Goal: Navigation & Orientation: Find specific page/section

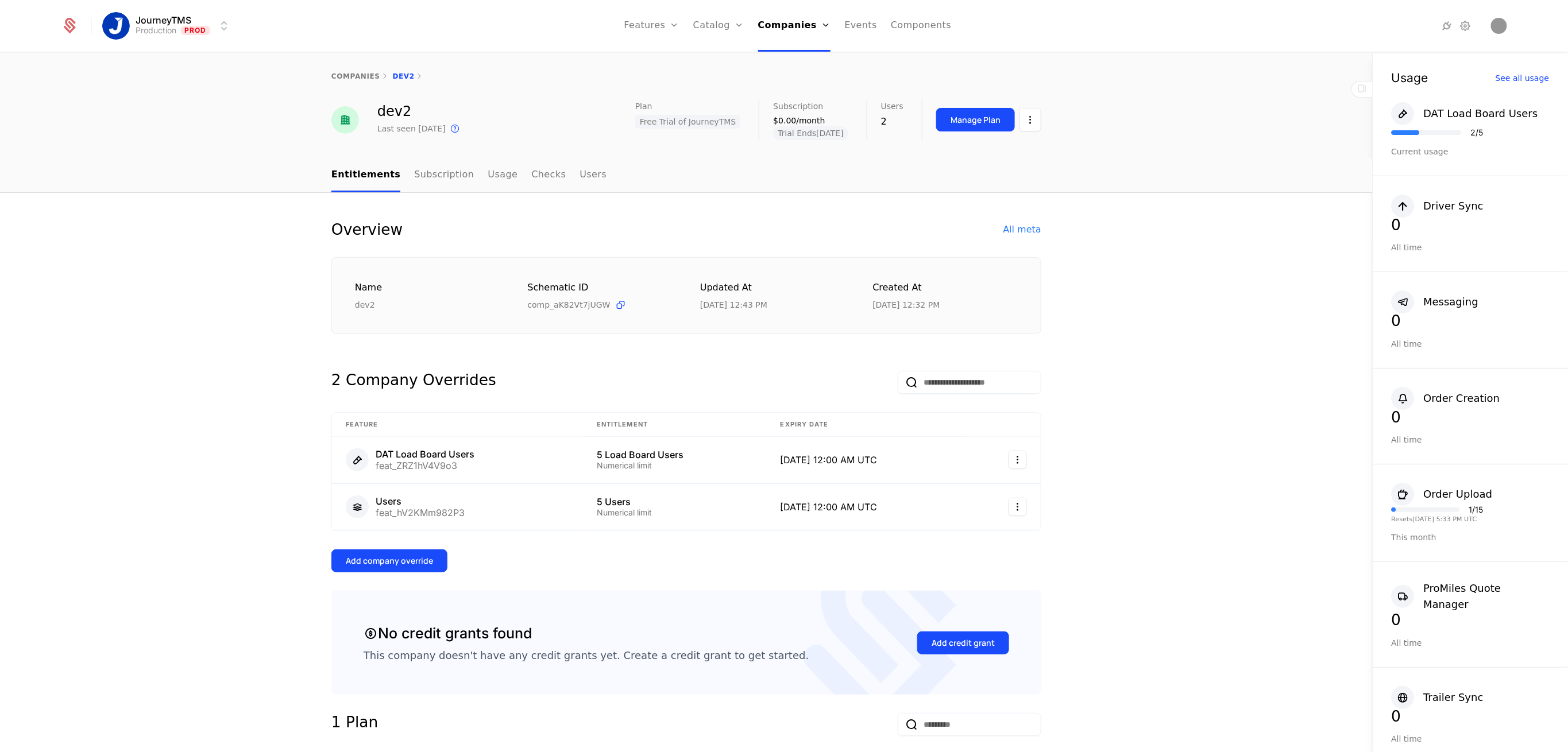
click at [194, 18] on html "JourneyTMS Production Prod Features Features Flags Catalog Plans Add Ons Credit…" at bounding box center [784, 376] width 1568 height 752
click at [176, 62] on div "Development" at bounding box center [152, 59] width 72 height 11
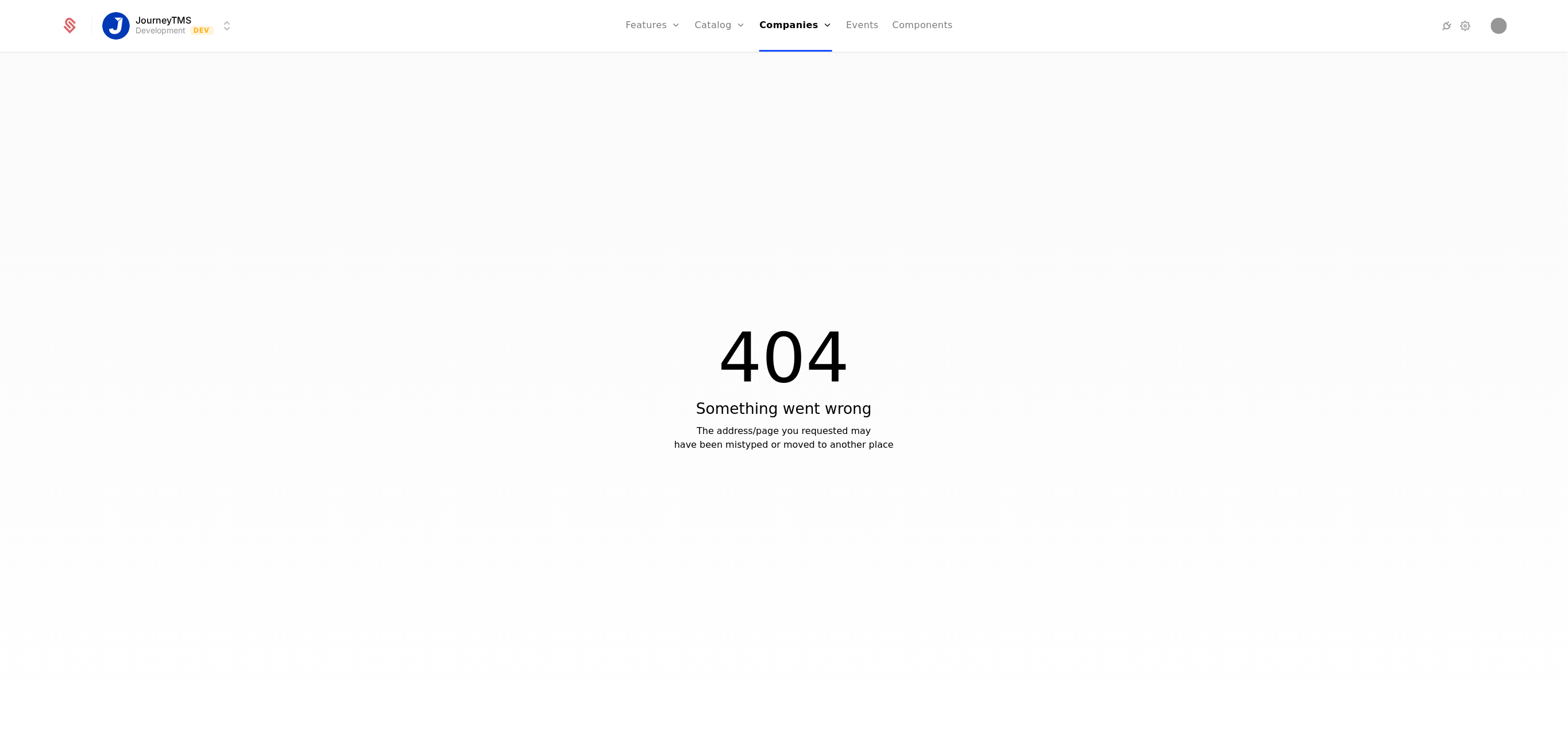
click at [786, 55] on link "Companies" at bounding box center [799, 56] width 53 height 9
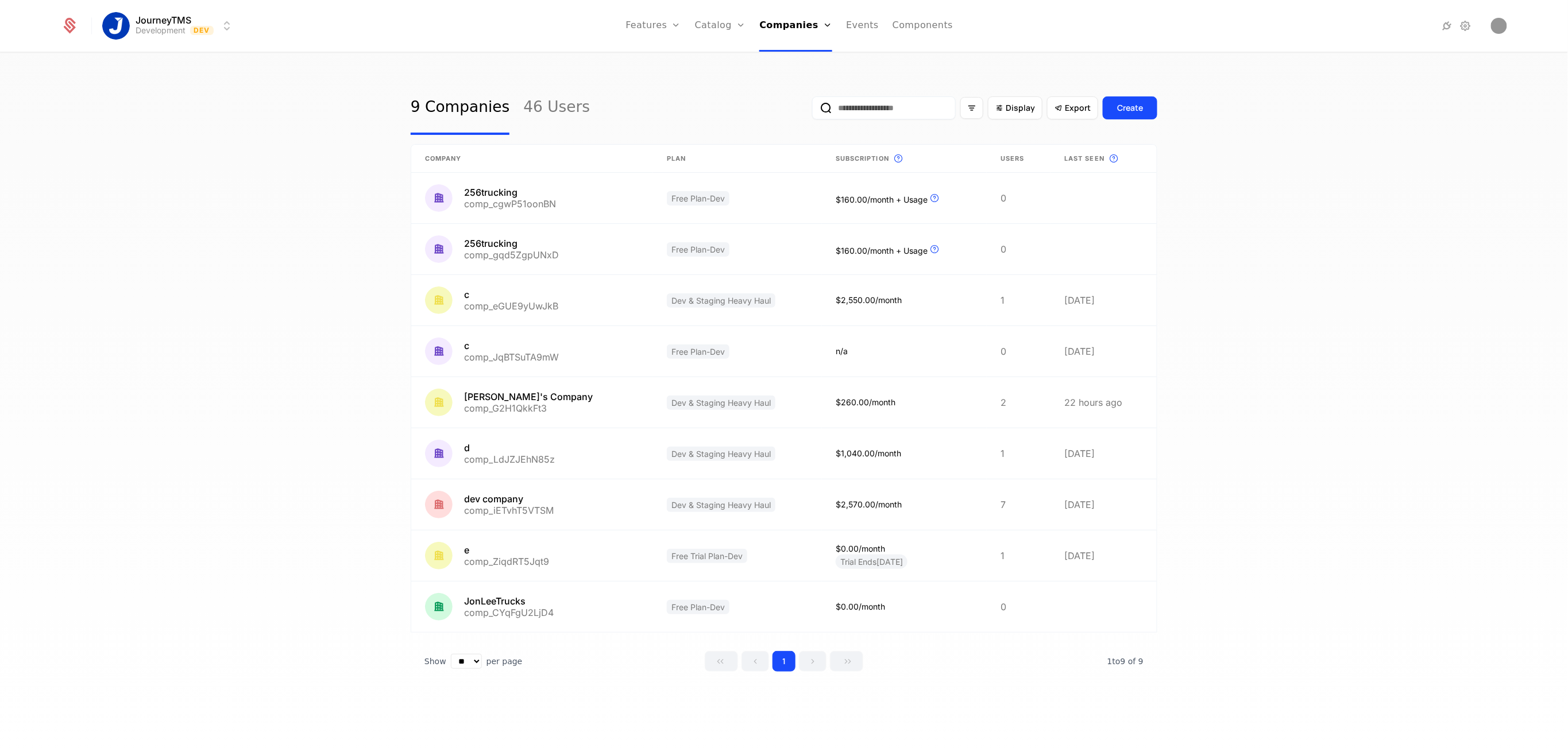
click at [534, 107] on link "46 Users" at bounding box center [557, 107] width 67 height 54
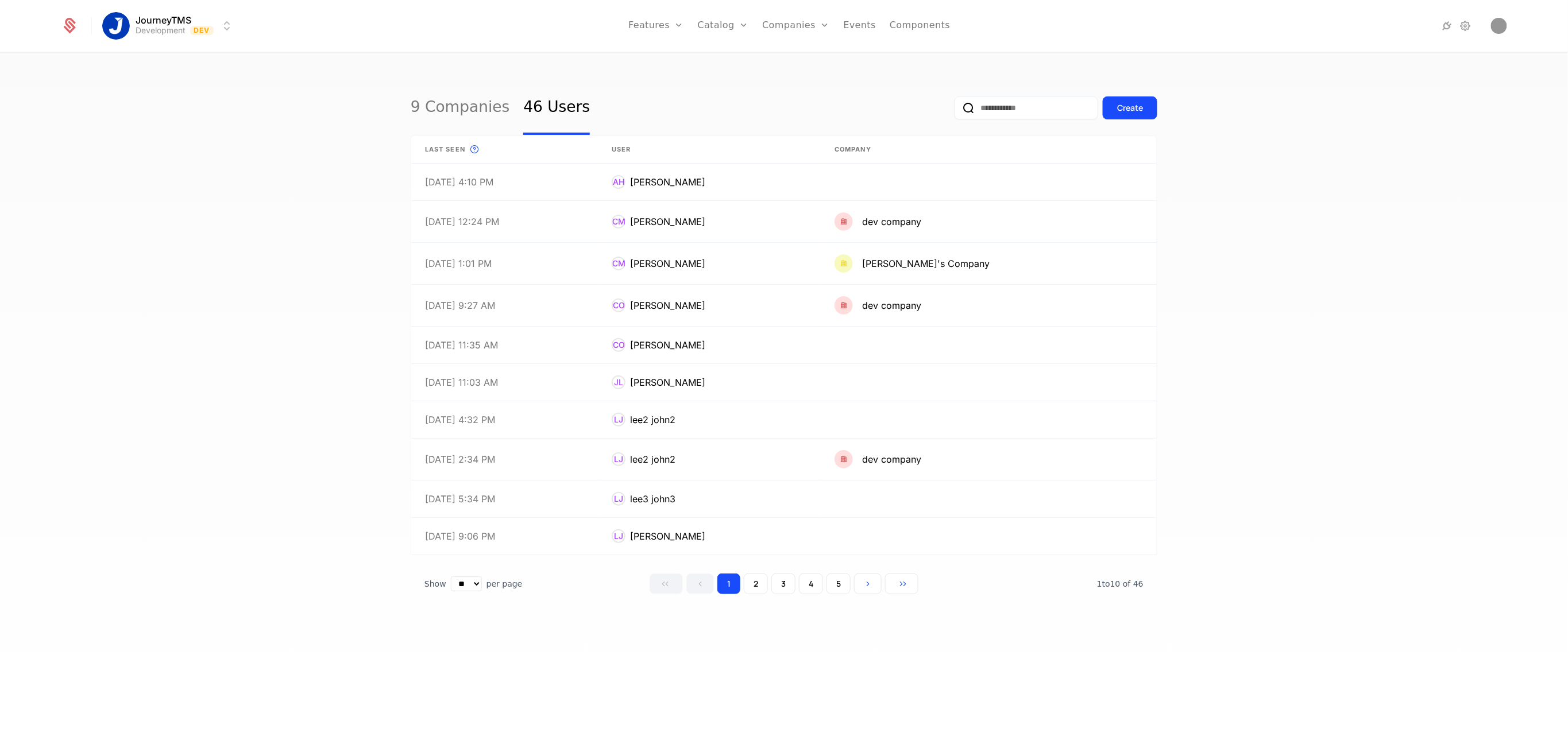
click at [420, 97] on link "9 Companies" at bounding box center [460, 107] width 99 height 54
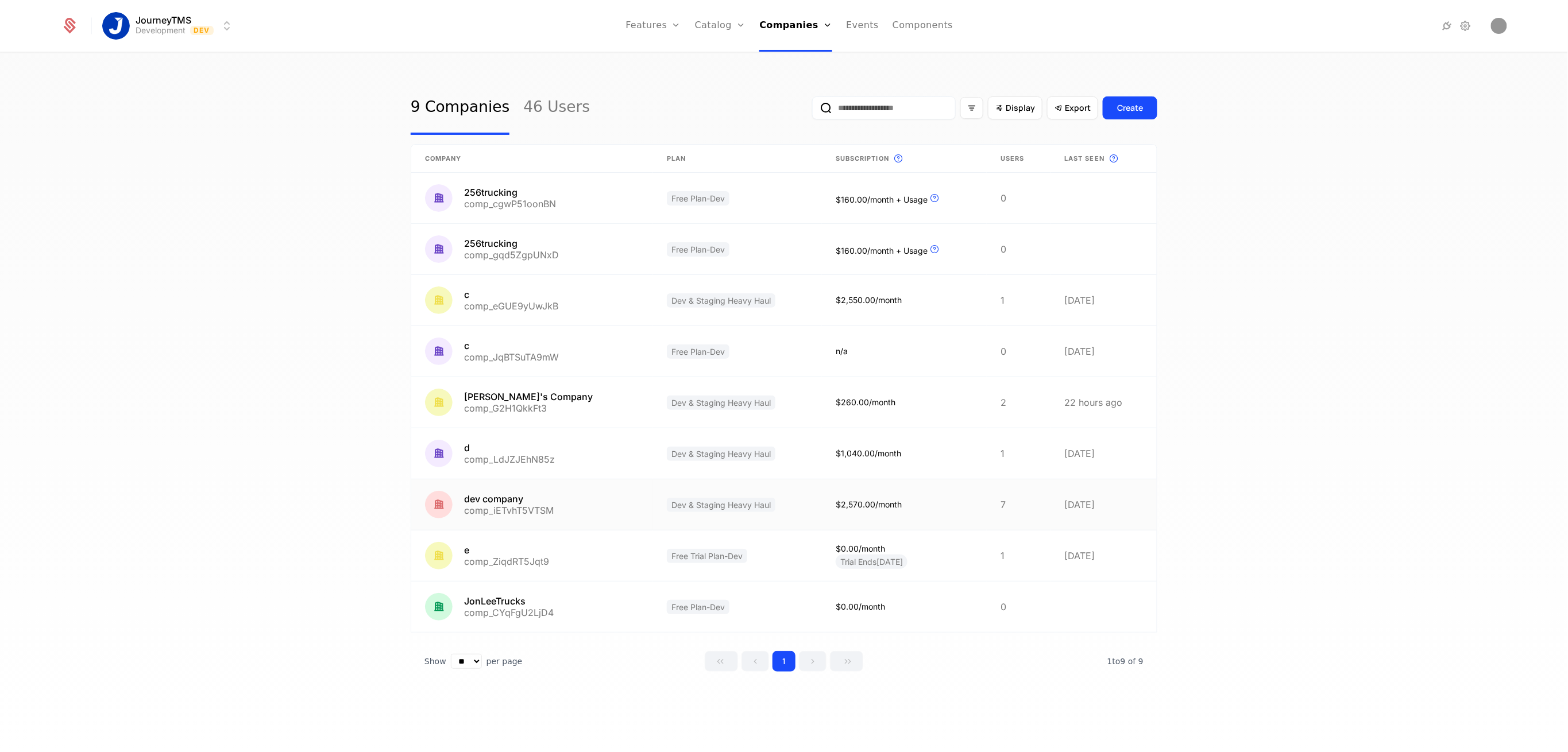
click at [600, 495] on link at bounding box center [532, 504] width 242 height 50
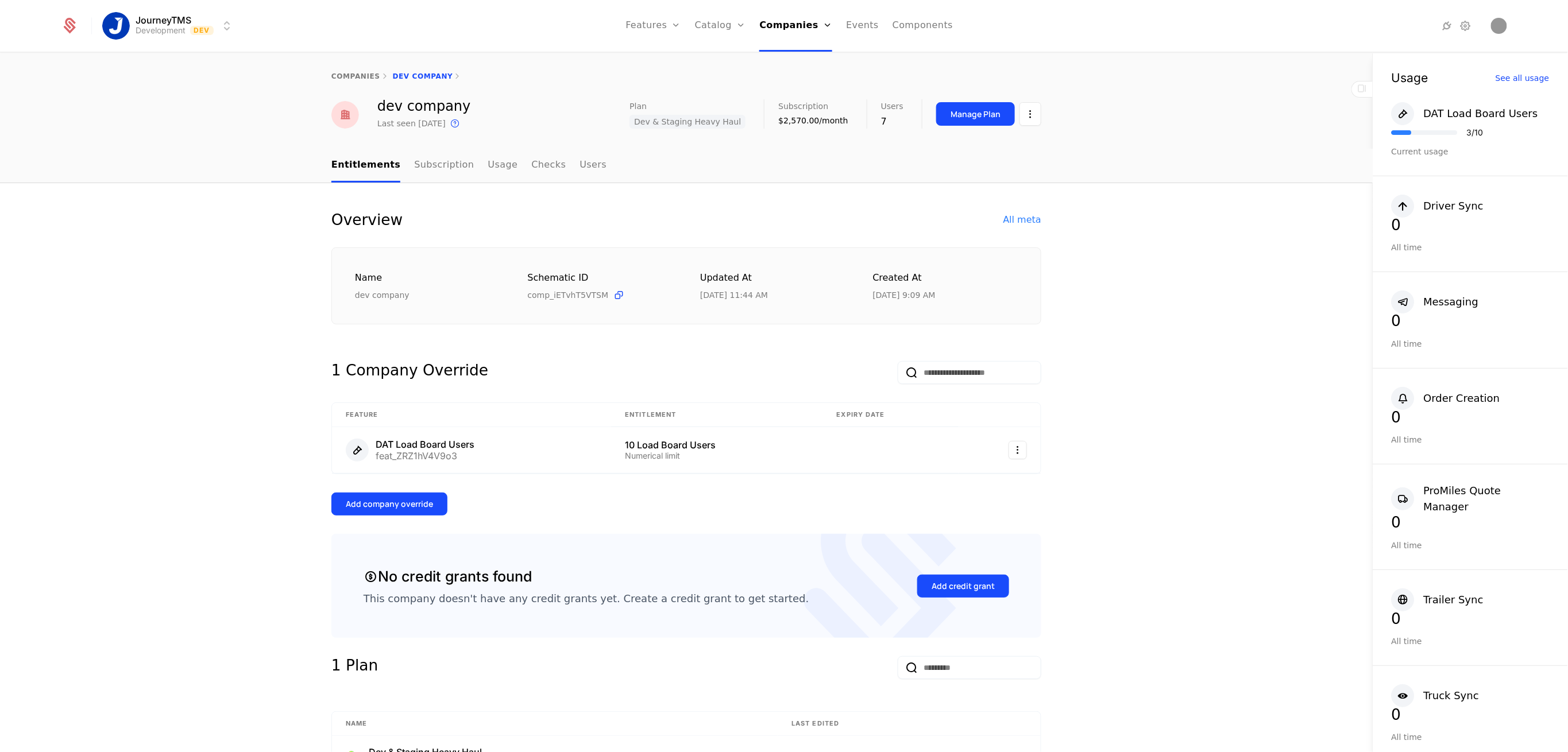
click at [1017, 218] on div "All meta" at bounding box center [1022, 220] width 38 height 14
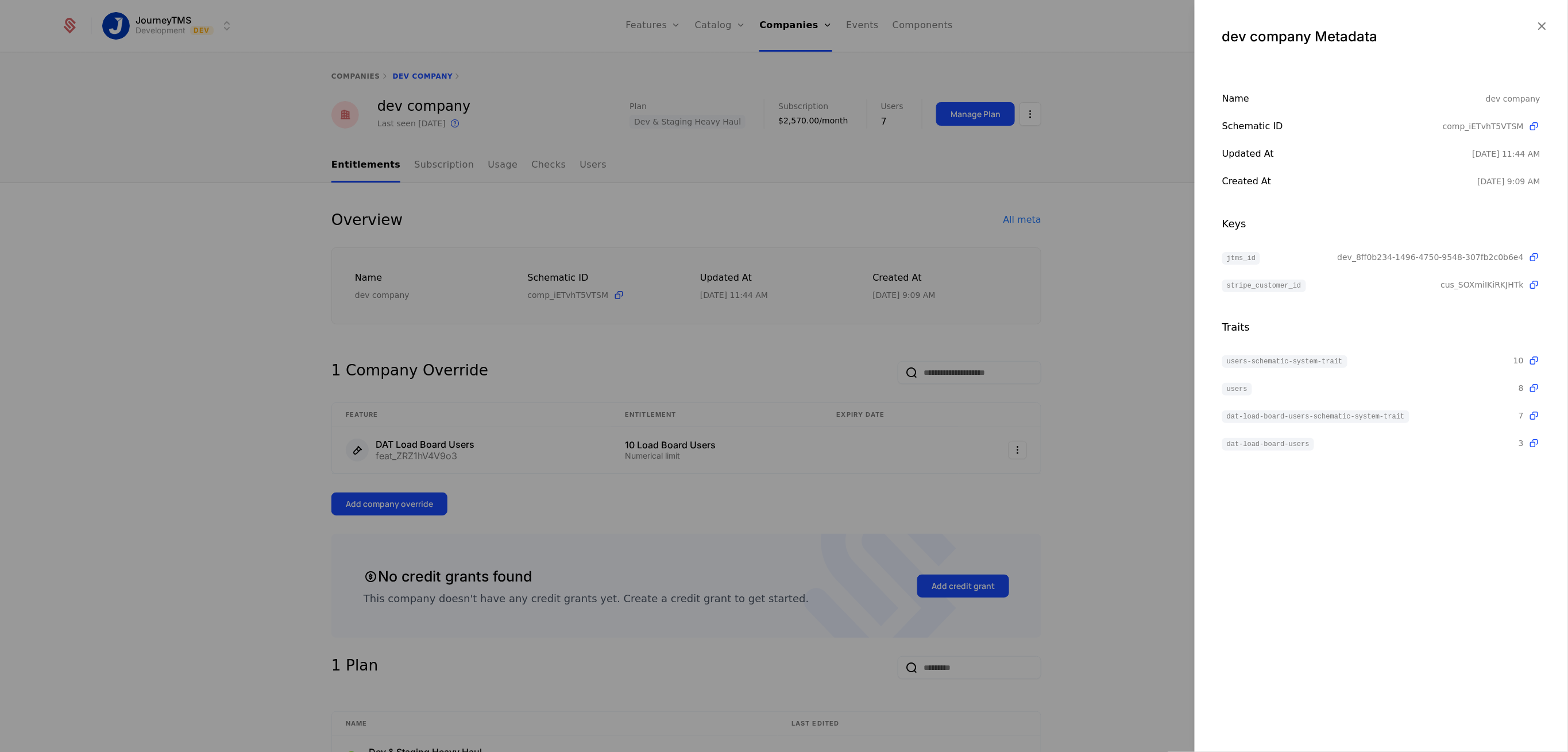
click at [1125, 281] on div at bounding box center [784, 376] width 1568 height 752
